Goal: Task Accomplishment & Management: Use online tool/utility

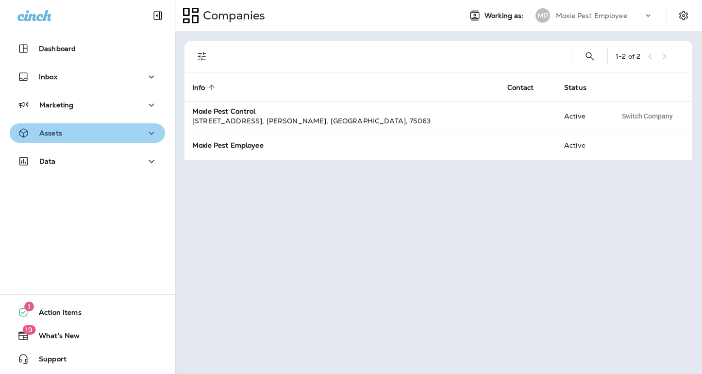
click at [70, 134] on div "Assets" at bounding box center [87, 133] width 140 height 12
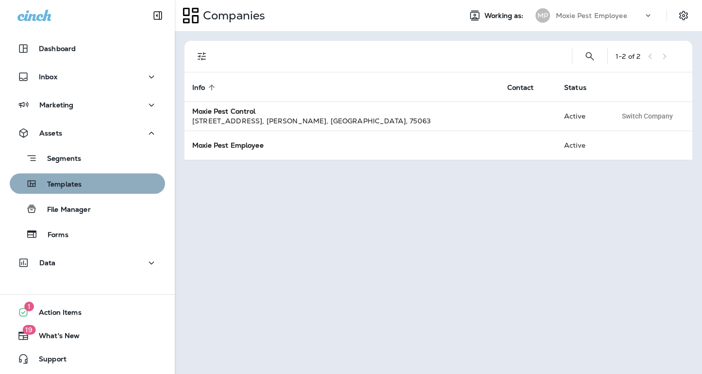
click at [99, 189] on div "Templates" at bounding box center [88, 183] width 148 height 15
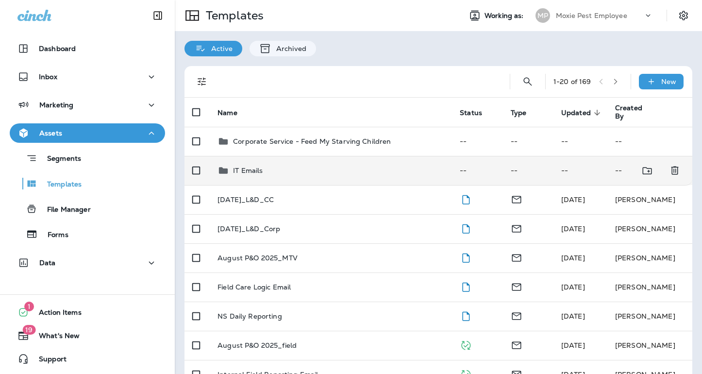
click at [264, 168] on div "IT Emails" at bounding box center [331, 171] width 227 height 12
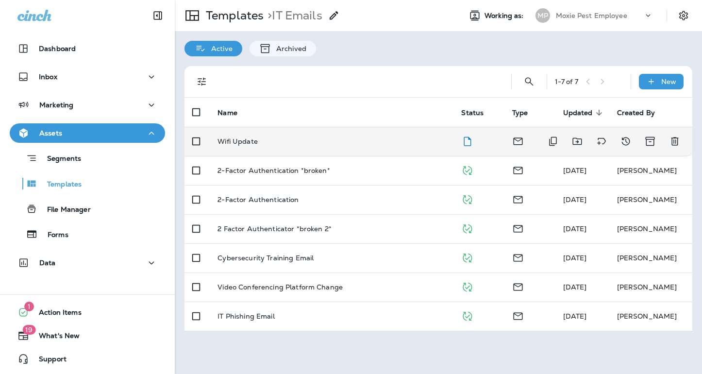
click at [311, 143] on div "Wifi Update" at bounding box center [332, 141] width 228 height 8
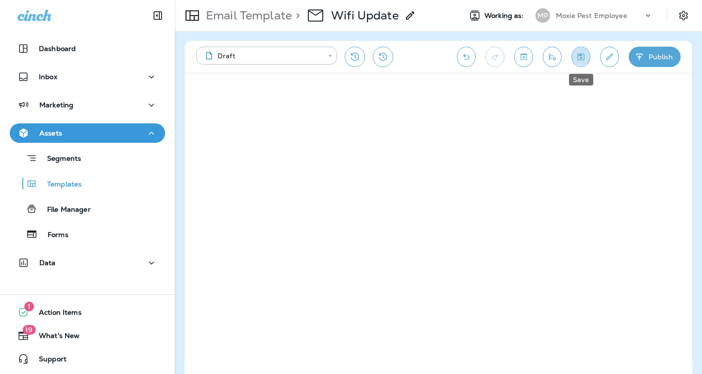
click at [583, 57] on icon "Save" at bounding box center [581, 57] width 10 height 10
click at [553, 55] on icon "Send test email" at bounding box center [552, 57] width 10 height 10
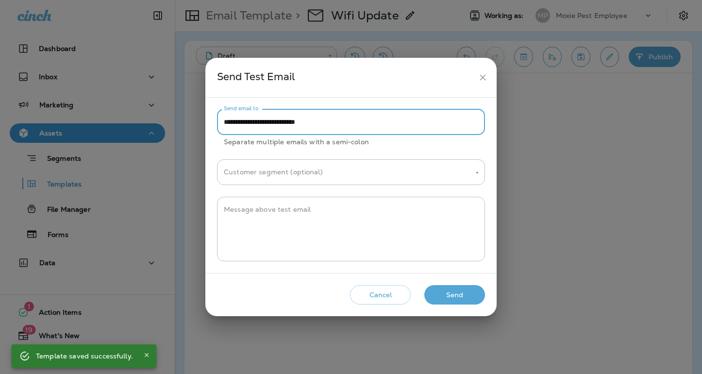
drag, startPoint x: 256, startPoint y: 122, endPoint x: 219, endPoint y: 123, distance: 36.9
click at [219, 123] on input "**********" at bounding box center [351, 122] width 268 height 26
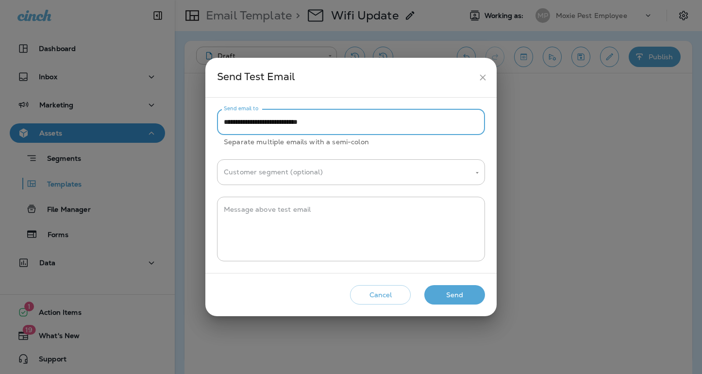
type input "**********"
click at [441, 293] on button "Send" at bounding box center [454, 295] width 61 height 20
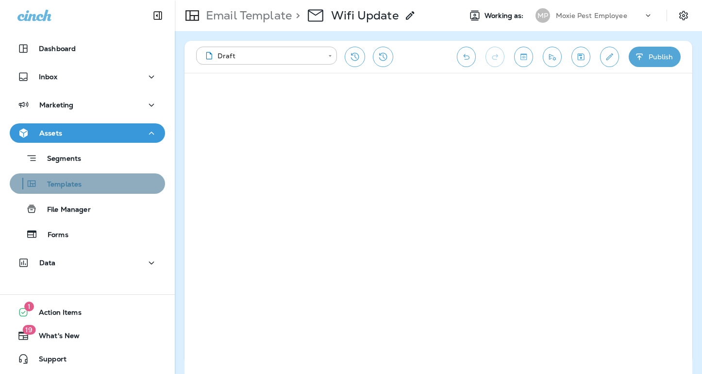
click at [86, 187] on div "Templates" at bounding box center [88, 183] width 148 height 15
